Goal: Entertainment & Leisure: Browse casually

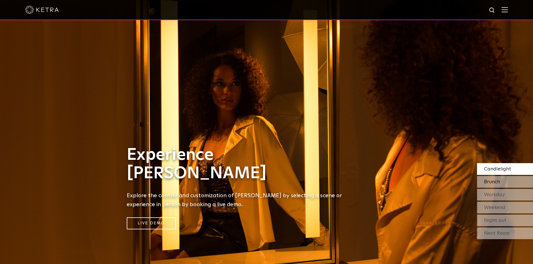
click at [499, 182] on span "Brunch" at bounding box center [492, 182] width 16 height 5
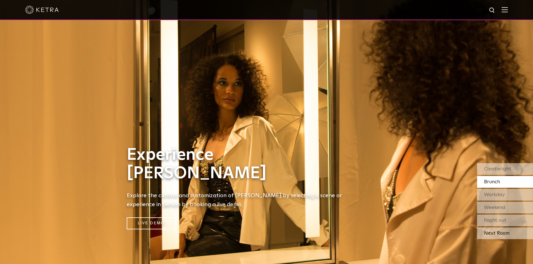
click at [503, 229] on div "Next Room" at bounding box center [505, 234] width 56 height 12
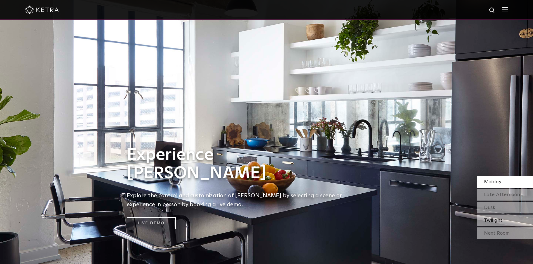
click at [501, 221] on span "Twilight" at bounding box center [493, 220] width 18 height 5
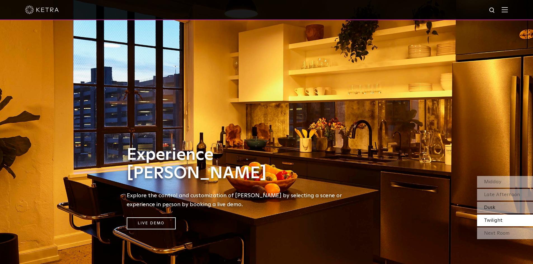
click at [494, 208] on span "Dusk" at bounding box center [489, 207] width 11 height 5
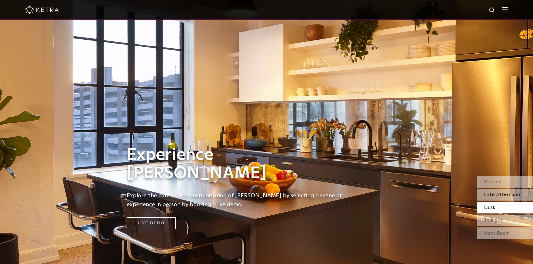
click at [496, 193] on span "Late Afternoon" at bounding box center [502, 195] width 36 height 5
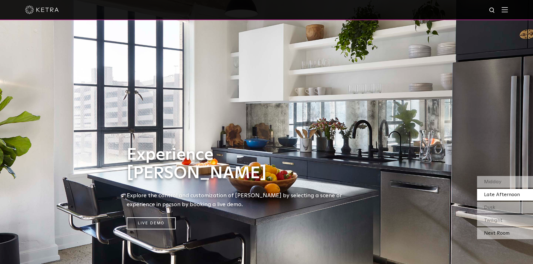
click at [496, 233] on div "Next Room" at bounding box center [505, 234] width 56 height 12
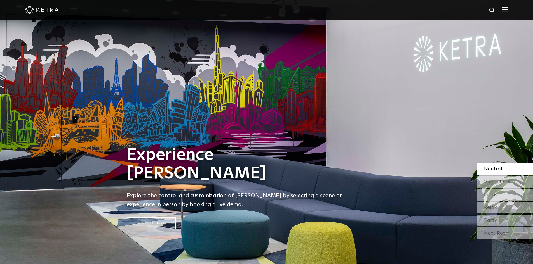
click at [496, 233] on div "Next Room" at bounding box center [505, 234] width 56 height 12
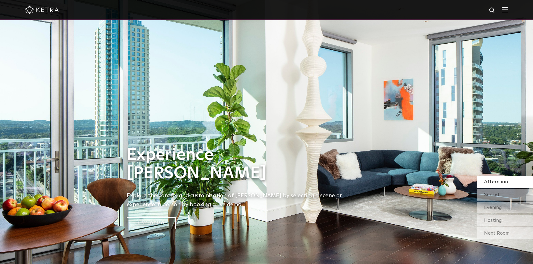
click at [496, 233] on div "Next Room" at bounding box center [505, 234] width 56 height 12
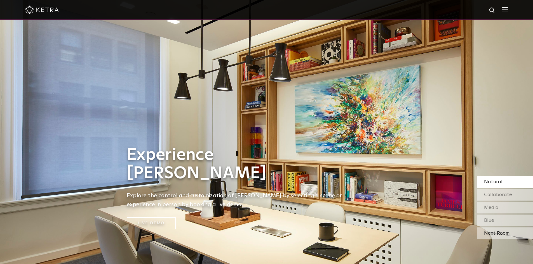
click at [496, 234] on div "Next Room" at bounding box center [505, 234] width 56 height 12
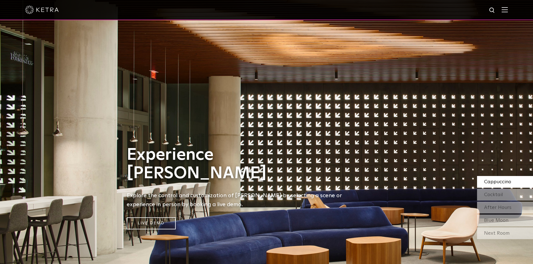
click at [496, 234] on div "Next Room" at bounding box center [505, 234] width 56 height 12
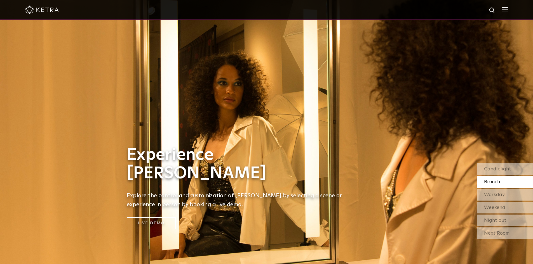
click at [496, 234] on div "Next Room" at bounding box center [505, 234] width 56 height 12
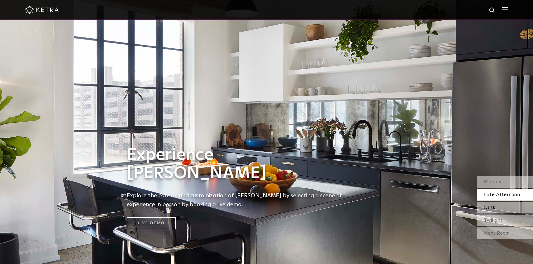
click at [499, 208] on div "Dusk" at bounding box center [505, 208] width 56 height 12
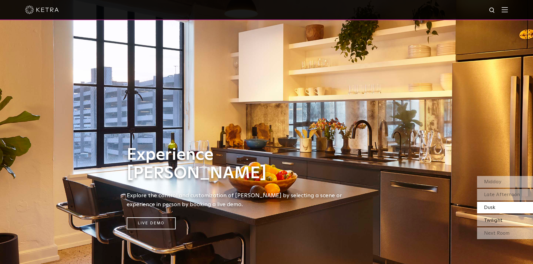
click at [502, 224] on div "Twilight" at bounding box center [505, 221] width 56 height 12
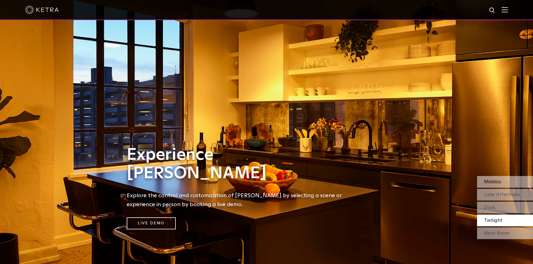
click at [497, 183] on span "Midday" at bounding box center [492, 182] width 17 height 5
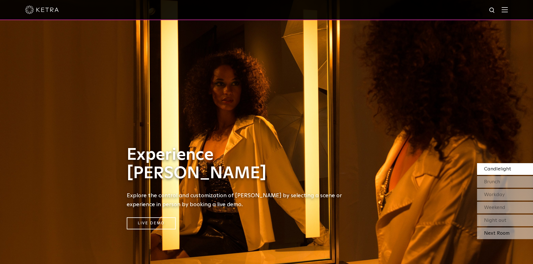
click at [500, 232] on div "Next Room" at bounding box center [505, 234] width 56 height 12
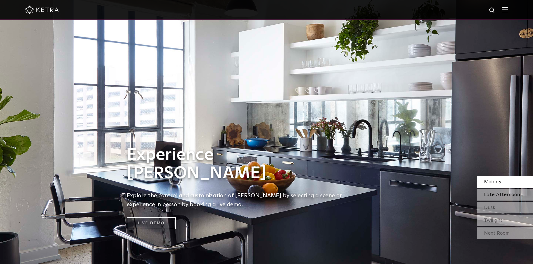
click at [484, 193] on span "Late Afternoon" at bounding box center [502, 195] width 36 height 5
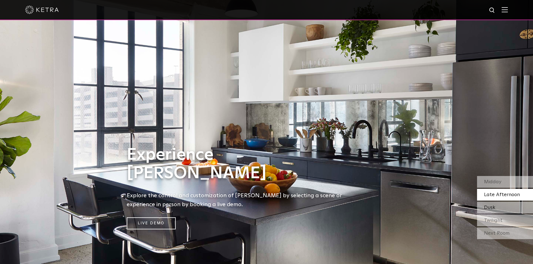
click at [489, 208] on span "Dusk" at bounding box center [489, 207] width 11 height 5
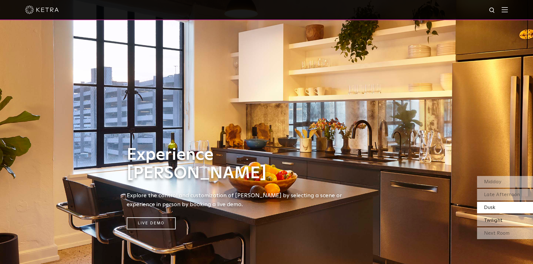
click at [492, 223] on span "Twilight" at bounding box center [493, 220] width 18 height 5
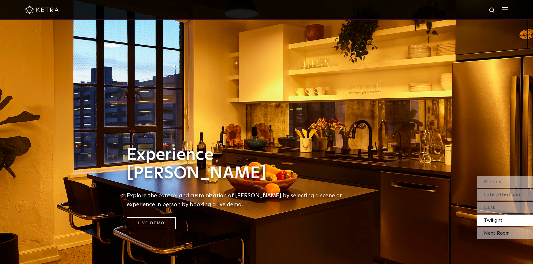
click at [493, 231] on div "Next Room" at bounding box center [505, 234] width 56 height 12
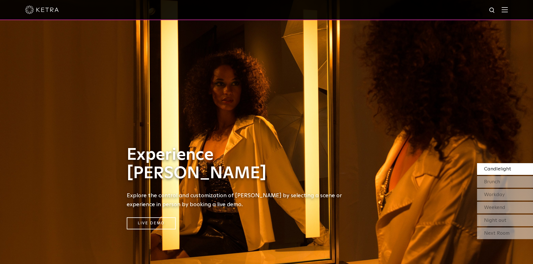
click at [495, 231] on div "Next Room" at bounding box center [505, 234] width 56 height 12
